Goal: Task Accomplishment & Management: Use online tool/utility

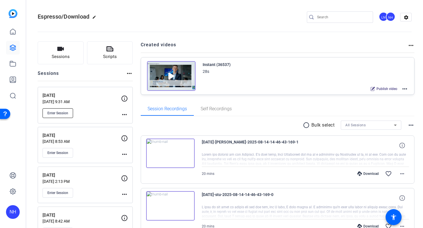
click at [56, 111] on span "Enter Session" at bounding box center [57, 113] width 21 height 5
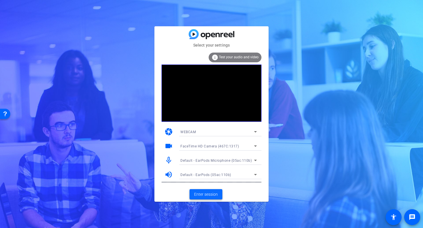
click at [199, 196] on span "Enter session" at bounding box center [206, 194] width 24 height 6
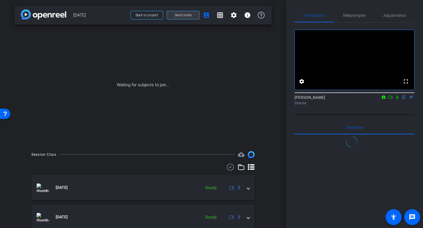
click at [187, 13] on span "Send invite" at bounding box center [183, 15] width 17 height 5
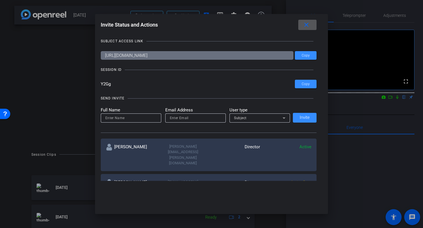
click at [308, 28] on mat-icon "close" at bounding box center [306, 24] width 7 height 7
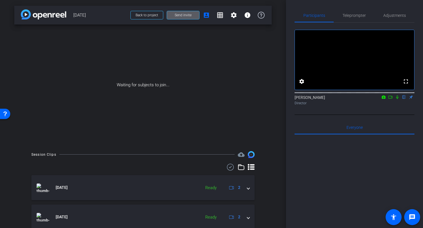
click at [396, 99] on icon at bounding box center [397, 97] width 5 height 4
click at [390, 99] on icon at bounding box center [390, 97] width 5 height 4
click at [185, 11] on span at bounding box center [183, 15] width 32 height 14
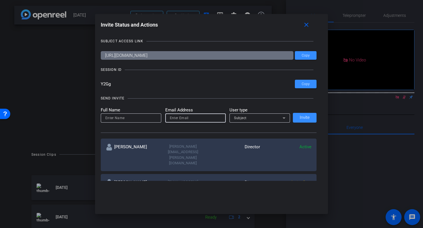
click at [199, 117] on input "email" at bounding box center [195, 117] width 51 height 7
paste input "Sydney.Punchard@blackrock.com"
type input "Sydney.Punchard@blackrock.com"
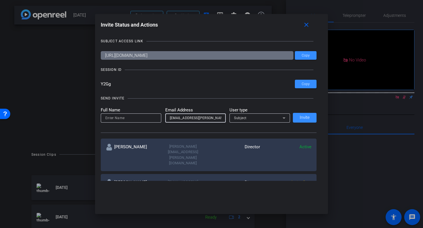
click at [136, 118] on input at bounding box center [130, 117] width 51 height 7
type input "[GEOGRAPHIC_DATA]"
click at [271, 116] on div "Subject" at bounding box center [258, 117] width 48 height 7
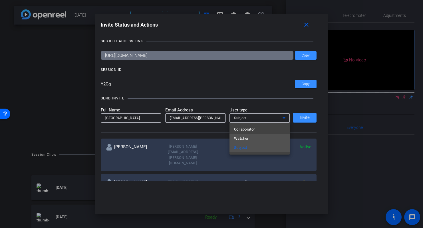
click at [254, 137] on mat-option "Watcher" at bounding box center [259, 138] width 60 height 9
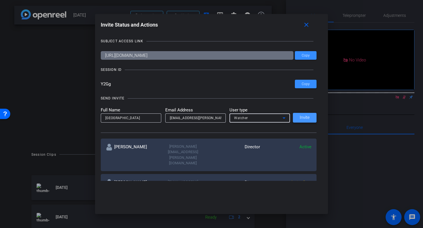
click at [305, 117] on span "Invite" at bounding box center [304, 117] width 10 height 4
click at [306, 25] on mat-icon "close" at bounding box center [306, 24] width 7 height 7
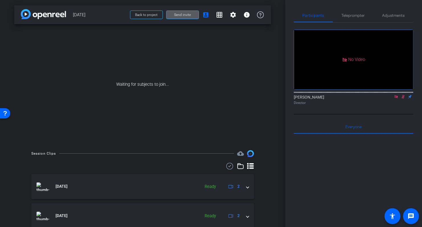
scroll to position [2, 0]
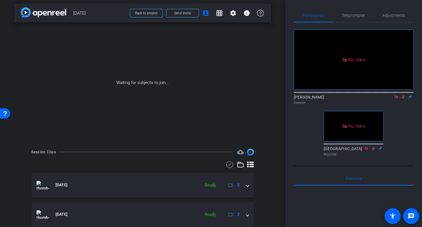
click at [406, 99] on icon at bounding box center [403, 97] width 5 height 4
click at [397, 98] on icon at bounding box center [396, 96] width 3 height 3
click at [409, 148] on div "fullscreen settings Nancy Hanninen flip Director fullscreen Sydney Watcher" at bounding box center [354, 91] width 120 height 136
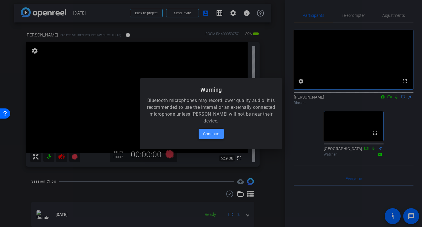
click at [210, 132] on span "Continue" at bounding box center [211, 134] width 16 height 7
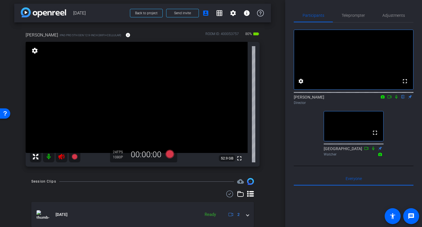
click at [61, 158] on icon at bounding box center [61, 157] width 6 height 6
click at [397, 99] on icon at bounding box center [396, 97] width 5 height 4
click at [275, 112] on div "arrow_back August 2025 Back to project Send invite account_box grid_on settings…" at bounding box center [142, 111] width 285 height 227
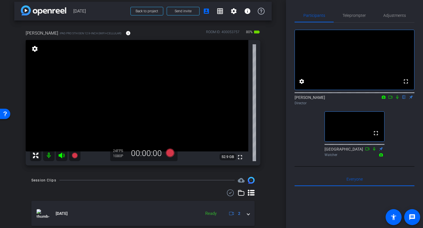
scroll to position [4, 0]
click at [274, 83] on div "arrow_back August 2025 Back to project Send invite account_box grid_on settings…" at bounding box center [143, 110] width 286 height 228
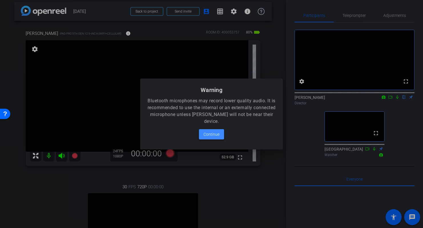
click at [212, 133] on span "Continue" at bounding box center [211, 134] width 16 height 7
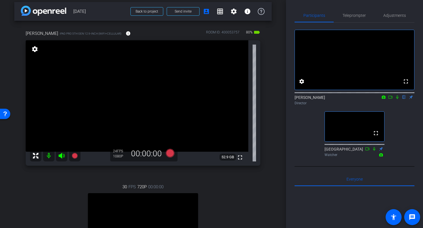
scroll to position [116, 0]
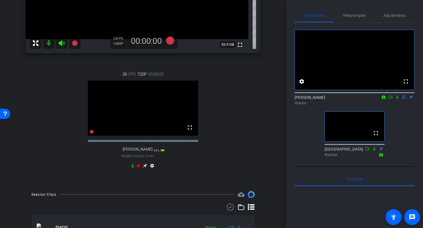
click at [139, 168] on icon at bounding box center [138, 165] width 5 height 5
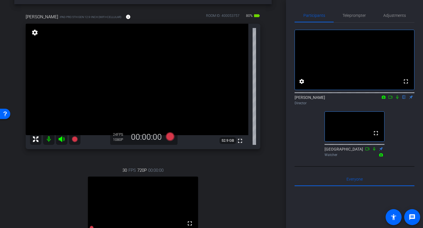
scroll to position [0, 0]
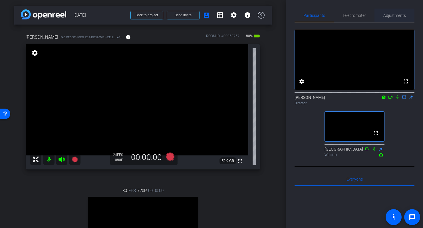
click at [394, 16] on span "Adjustments" at bounding box center [394, 15] width 23 height 4
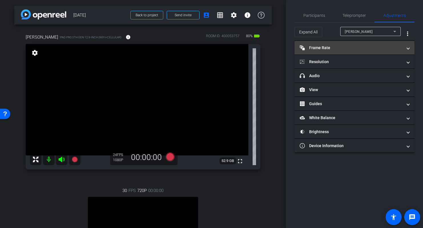
click at [364, 46] on mat-panel-title "Frame Rate Frame Rate" at bounding box center [350, 48] width 103 height 6
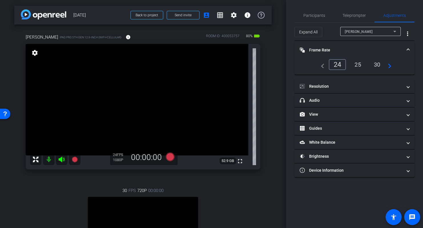
click at [362, 44] on mat-expansion-panel-header "Frame Rate Frame Rate" at bounding box center [354, 50] width 120 height 18
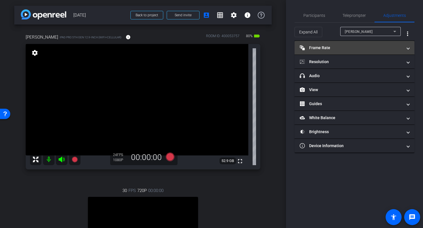
click at [366, 47] on mat-panel-title "Frame Rate Frame Rate" at bounding box center [350, 48] width 103 height 6
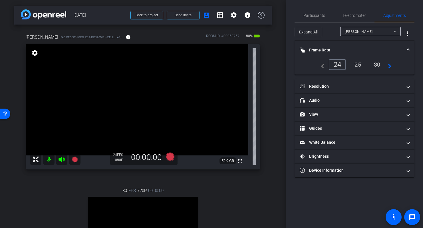
click at [367, 44] on mat-expansion-panel-header "Frame Rate Frame Rate" at bounding box center [354, 50] width 120 height 18
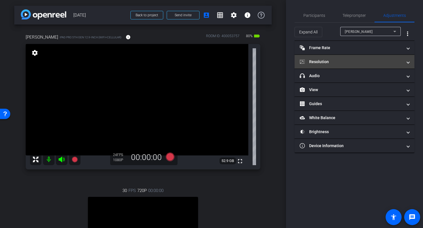
click at [362, 59] on mat-panel-title "Resolution" at bounding box center [350, 62] width 103 height 6
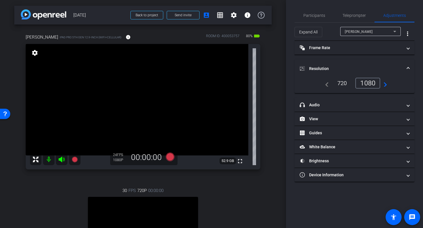
click at [343, 83] on div "720" at bounding box center [342, 83] width 18 height 10
click at [361, 64] on mat-expansion-panel-header "Resolution" at bounding box center [354, 68] width 120 height 18
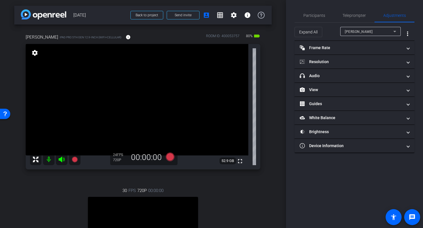
click at [363, 32] on div "[PERSON_NAME]" at bounding box center [369, 31] width 48 height 7
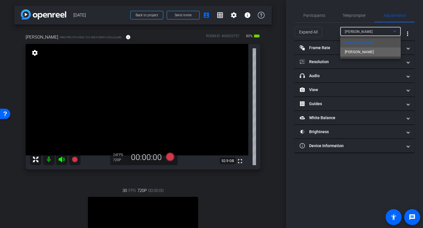
click at [355, 52] on mat-option "[PERSON_NAME]" at bounding box center [370, 51] width 60 height 9
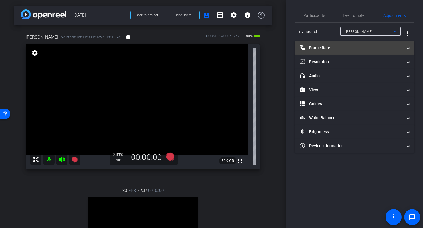
click at [358, 46] on mat-panel-title "Frame Rate Frame Rate" at bounding box center [350, 48] width 103 height 6
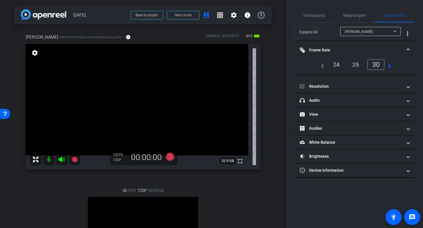
click at [337, 64] on div "24" at bounding box center [336, 65] width 15 height 10
click at [365, 44] on mat-expansion-panel-header "Frame Rate Frame Rate" at bounding box center [354, 50] width 120 height 18
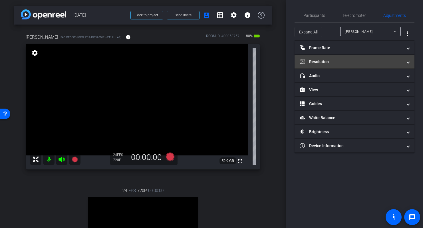
click at [361, 61] on mat-panel-title "Resolution" at bounding box center [350, 62] width 103 height 6
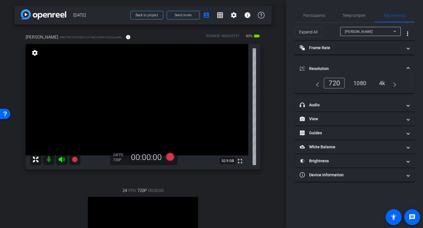
click at [358, 62] on mat-expansion-panel-header "Resolution" at bounding box center [354, 68] width 120 height 18
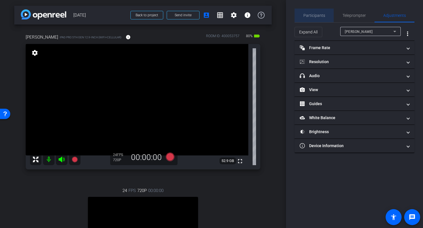
click at [316, 13] on span "Participants" at bounding box center [314, 15] width 22 height 4
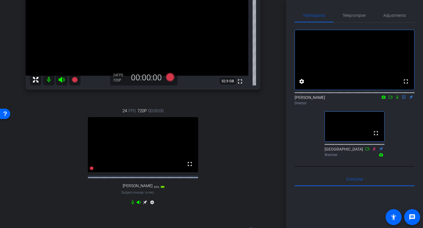
scroll to position [80, 0]
click at [145, 203] on icon at bounding box center [145, 201] width 5 height 5
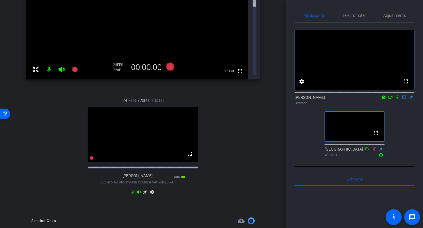
scroll to position [0, 0]
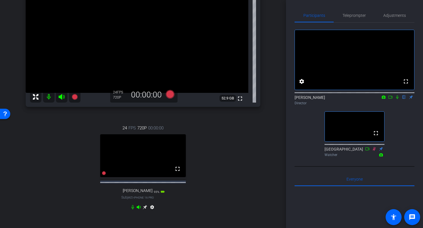
scroll to position [64, 0]
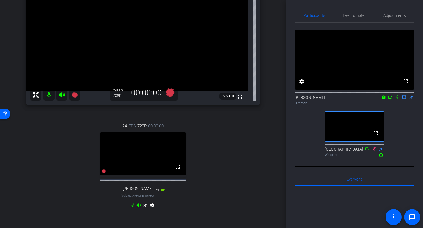
click at [145, 204] on icon at bounding box center [145, 204] width 4 height 4
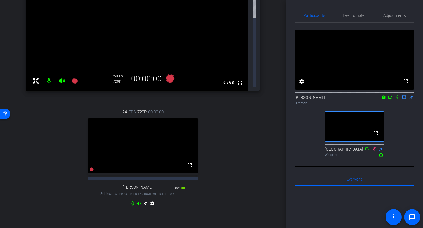
scroll to position [0, 0]
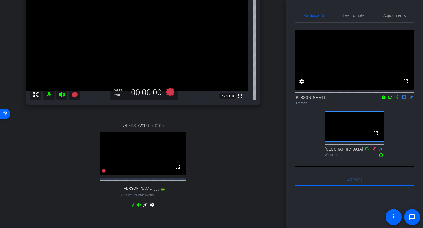
scroll to position [74, 0]
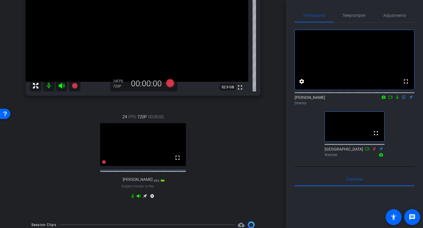
click at [243, 148] on div "24 FPS 720P 00:00:00 fullscreen Kristy Subject - iPhone 16 Pro 95% battery_std …" at bounding box center [143, 157] width 234 height 106
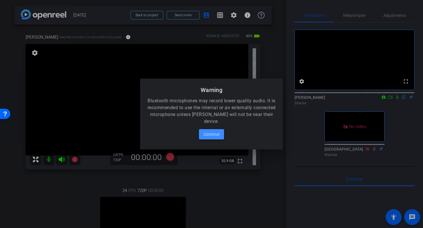
click at [214, 133] on span "Continue" at bounding box center [211, 134] width 16 height 7
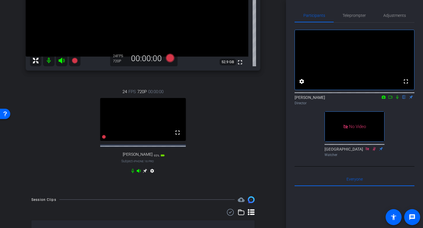
scroll to position [99, 0]
click at [145, 169] on icon at bounding box center [145, 170] width 4 height 4
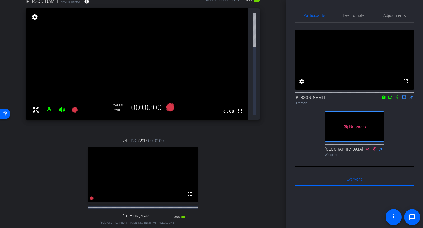
scroll to position [49, 0]
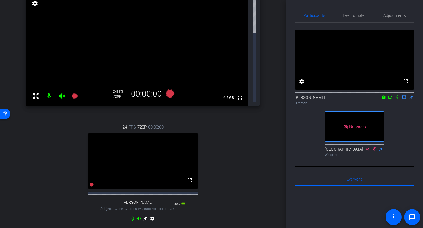
click at [146, 216] on icon at bounding box center [145, 218] width 5 height 5
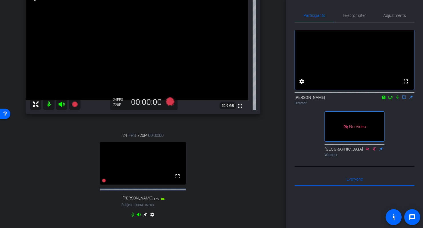
scroll to position [46, 0]
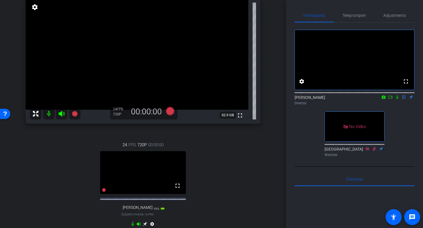
click at [396, 99] on icon at bounding box center [397, 97] width 5 height 4
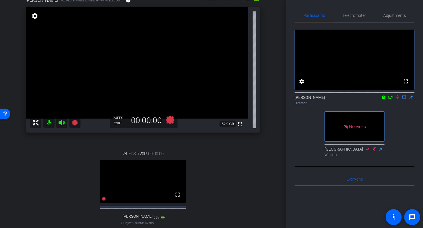
scroll to position [38, 0]
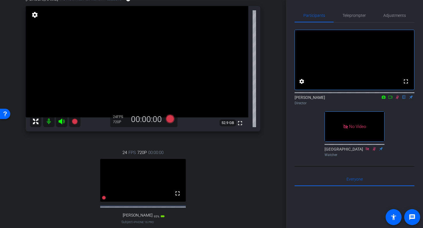
click at [399, 99] on icon at bounding box center [397, 97] width 5 height 4
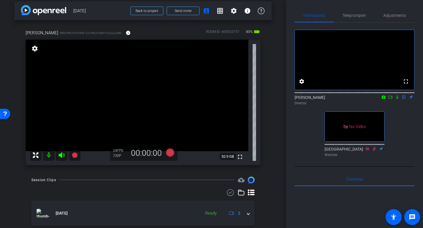
scroll to position [0, 0]
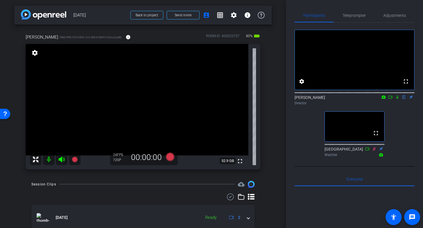
click at [268, 117] on div "[PERSON_NAME] iPad Pro 5th Gen 12.9-inch (WiFi+Cellular) info ROOM ID: 40005375…" at bounding box center [142, 100] width 257 height 150
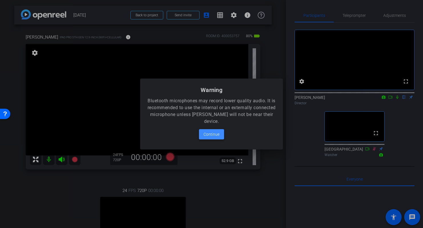
click at [211, 132] on span "Continue" at bounding box center [211, 134] width 16 height 7
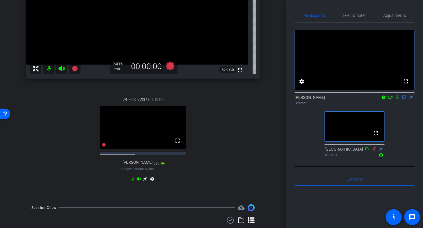
scroll to position [92, 0]
click at [145, 180] on icon at bounding box center [145, 177] width 4 height 4
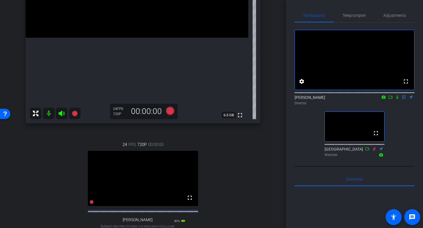
scroll to position [111, 0]
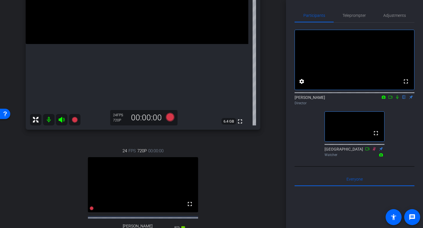
click at [396, 99] on icon at bounding box center [397, 97] width 5 height 4
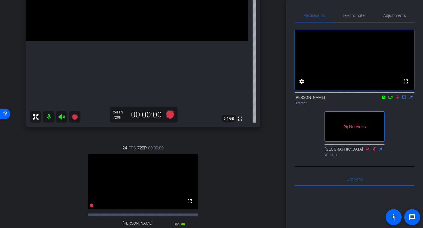
scroll to position [107, 0]
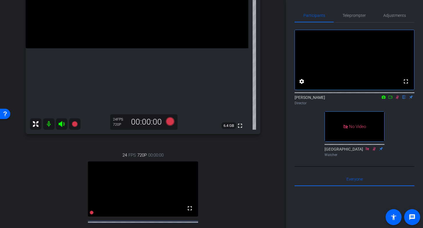
click at [397, 99] on icon at bounding box center [397, 97] width 3 height 4
click at [397, 99] on icon at bounding box center [397, 97] width 5 height 4
click at [397, 99] on icon at bounding box center [397, 97] width 3 height 4
click at [169, 120] on icon at bounding box center [170, 121] width 9 height 9
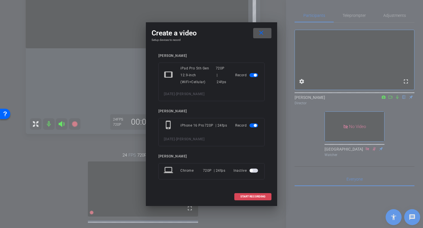
click at [260, 196] on span "START RECORDING" at bounding box center [252, 196] width 25 height 3
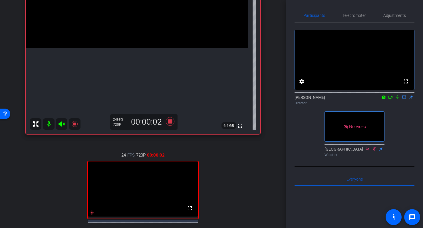
click at [398, 99] on icon at bounding box center [397, 97] width 5 height 4
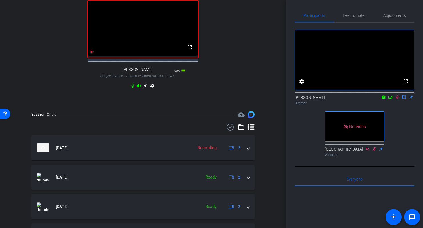
scroll to position [280, 0]
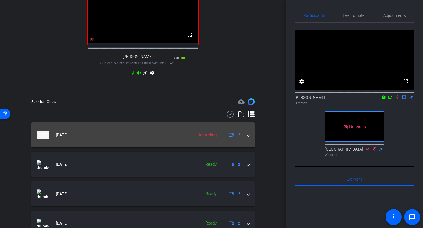
click at [248, 138] on span at bounding box center [248, 135] width 2 height 6
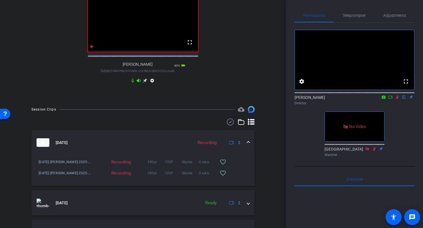
scroll to position [270, 0]
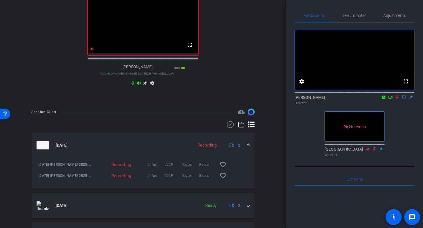
click at [391, 98] on icon at bounding box center [390, 97] width 4 height 3
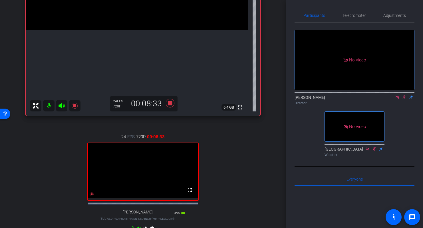
scroll to position [124, 0]
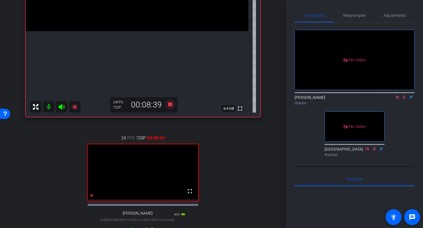
click at [267, 158] on div "[PERSON_NAME] iPhone 16 Pro info ROOM ID: 400053757 90% battery_std fullscreen …" at bounding box center [142, 74] width 257 height 348
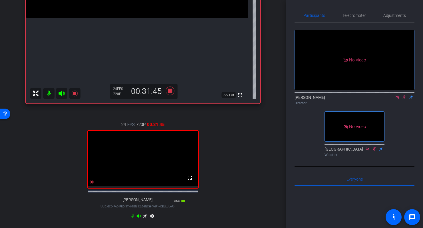
scroll to position [139, 0]
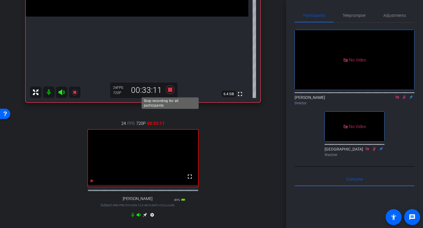
click at [171, 90] on icon at bounding box center [170, 89] width 9 height 9
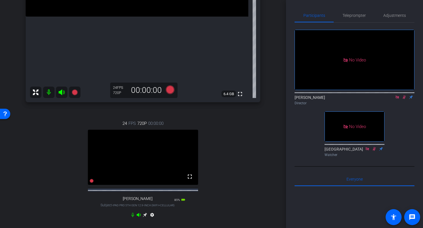
click at [403, 99] on icon at bounding box center [404, 97] width 5 height 4
click at [397, 99] on icon at bounding box center [397, 97] width 5 height 4
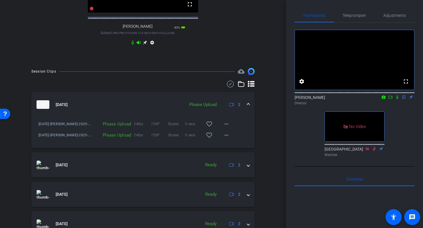
scroll to position [311, 0]
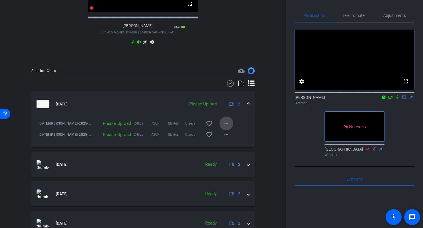
click at [226, 127] on mat-icon "more_horiz" at bounding box center [226, 123] width 7 height 7
click at [227, 139] on span "Upload" at bounding box center [235, 140] width 23 height 7
click at [225, 138] on mat-icon "more_horiz" at bounding box center [226, 134] width 7 height 7
click at [229, 150] on span "Upload" at bounding box center [235, 151] width 23 height 7
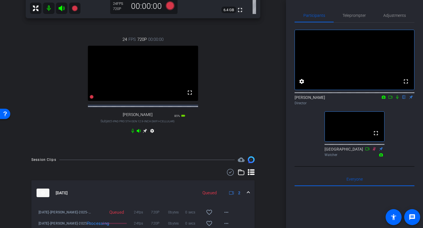
scroll to position [222, 0]
click at [399, 99] on icon at bounding box center [397, 97] width 5 height 4
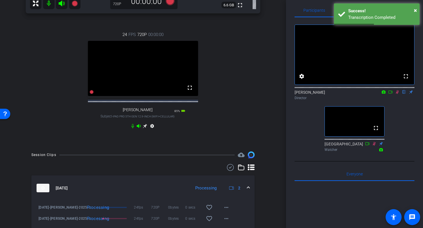
scroll to position [3, 0]
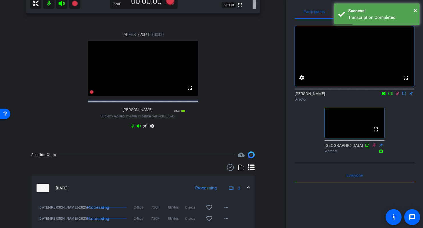
click at [398, 95] on icon at bounding box center [397, 94] width 3 height 4
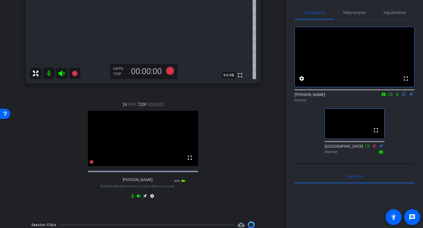
scroll to position [139, 0]
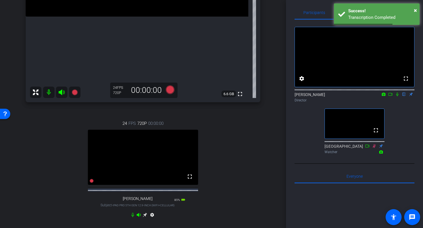
click at [397, 96] on icon at bounding box center [397, 94] width 5 height 4
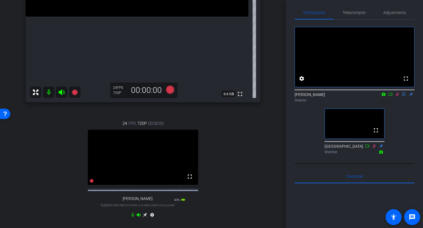
click at [397, 96] on icon at bounding box center [397, 94] width 5 height 4
click at [253, 149] on div "24 FPS 720P 00:00:00 fullscreen [PERSON_NAME] Subject - iPad Pro 5th Gen 12.9-i…" at bounding box center [143, 170] width 234 height 118
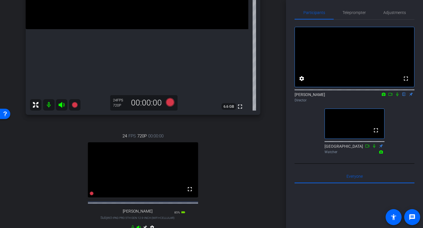
scroll to position [125, 0]
